Goal: Find specific page/section: Find specific page/section

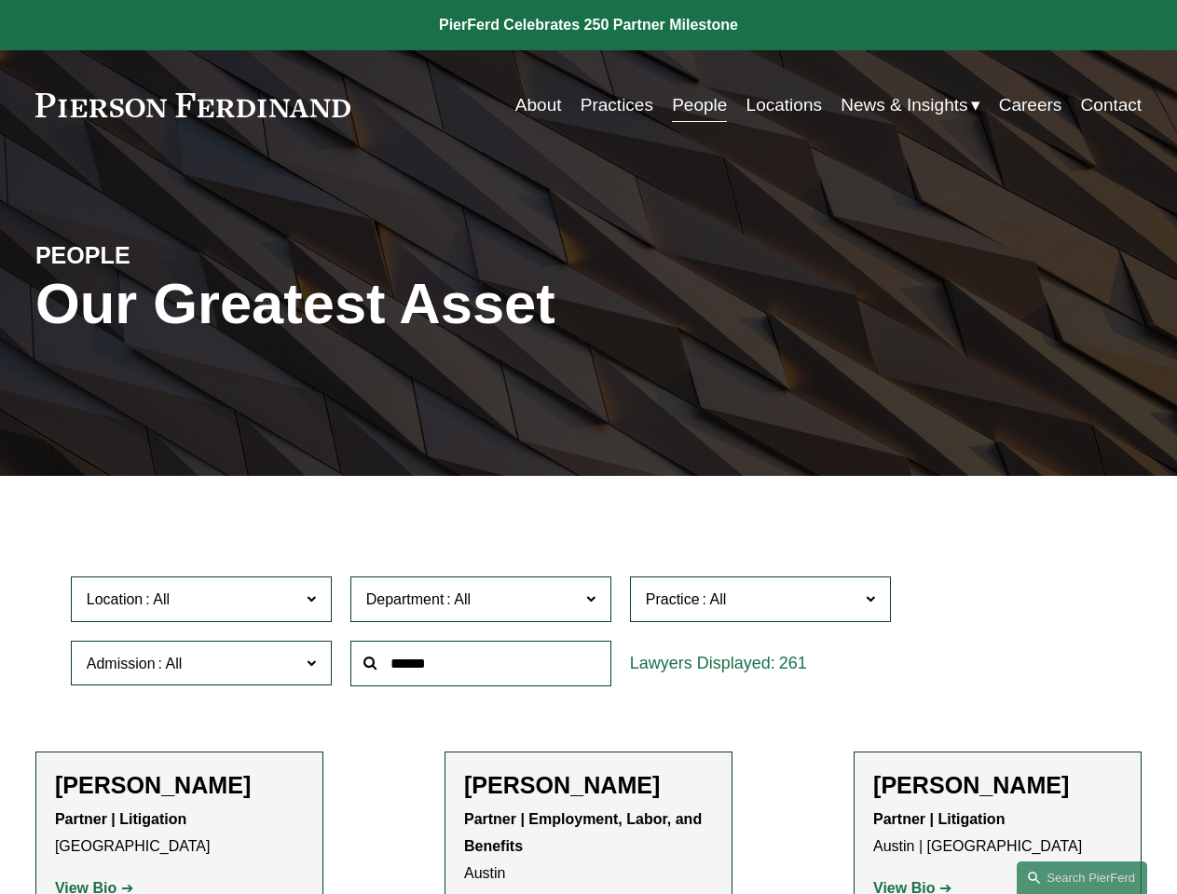
click at [588, 696] on div at bounding box center [480, 664] width 279 height 64
click at [588, 632] on div "Department All Corporate Employment, Labor, and Benefits Intellectual Property …" at bounding box center [480, 599] width 279 height 64
click at [202, 604] on span "Location" at bounding box center [193, 599] width 213 height 25
click at [482, 604] on span "Department" at bounding box center [472, 599] width 213 height 25
click at [761, 604] on span "Practice" at bounding box center [752, 599] width 213 height 25
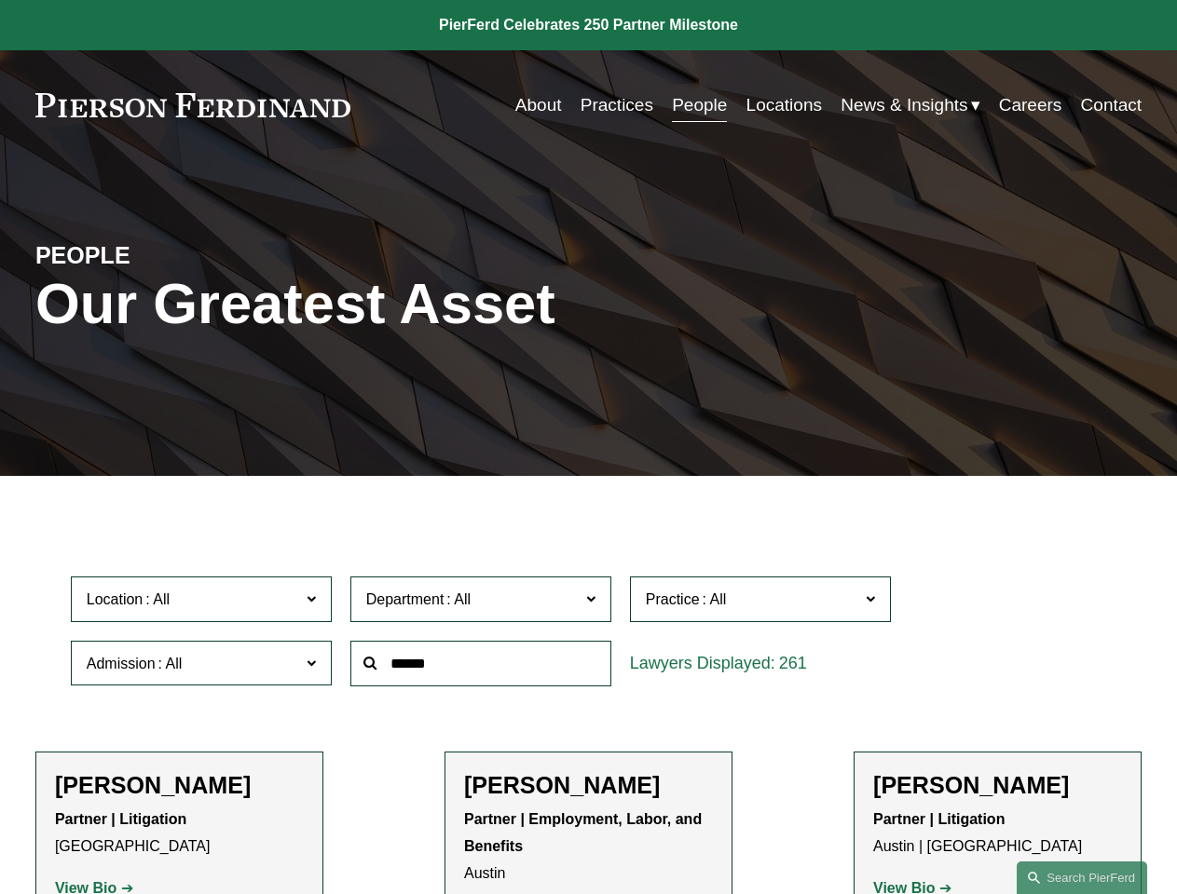
click at [0, 0] on link "All" at bounding box center [0, 0] width 0 height 0
click at [482, 668] on input "text" at bounding box center [480, 664] width 261 height 46
click at [1082, 878] on link "Search this site" at bounding box center [1081, 878] width 130 height 33
